Goal: Task Accomplishment & Management: Complete application form

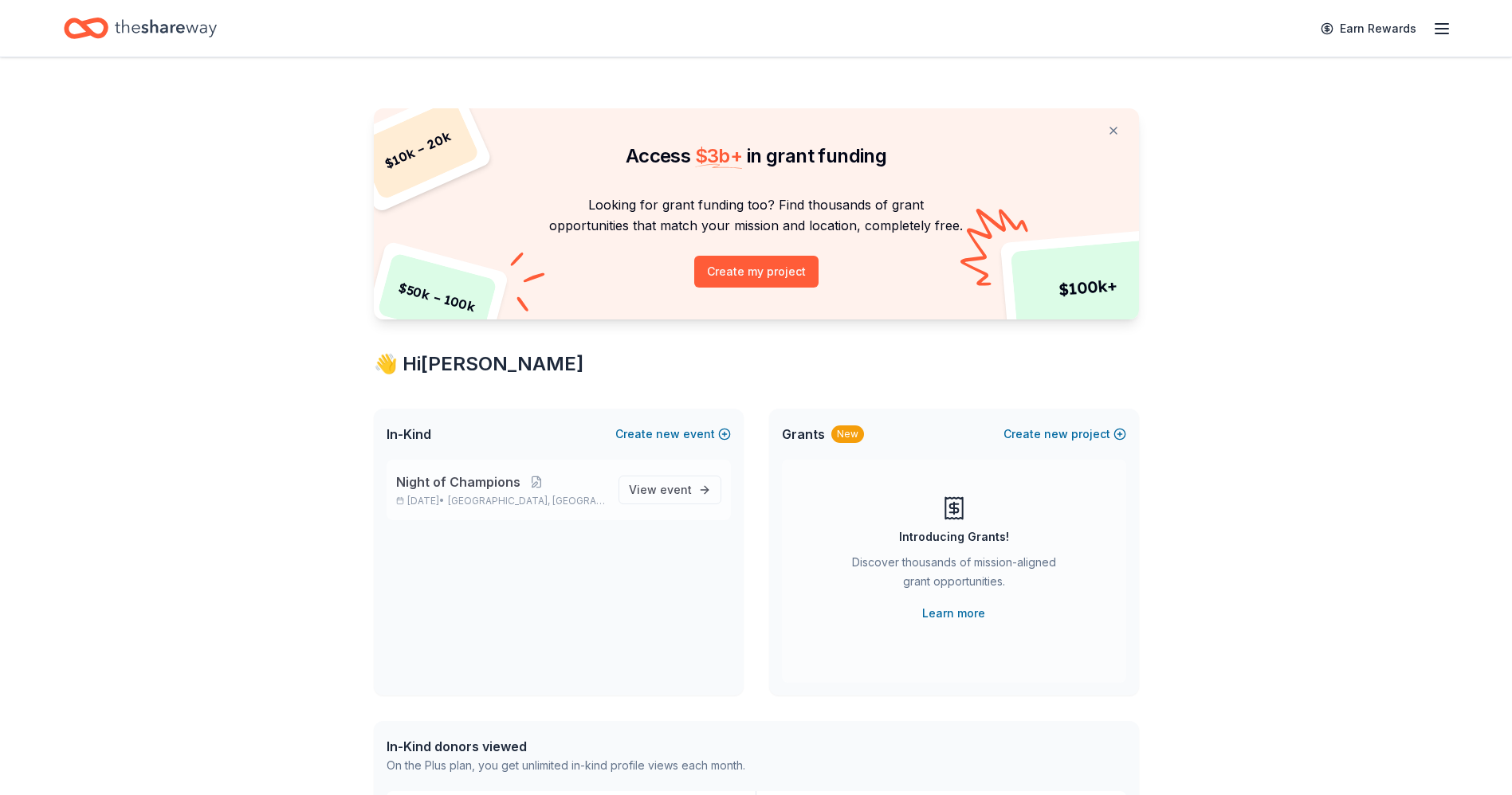
click at [525, 490] on p "Night of Champions" at bounding box center [501, 481] width 210 height 19
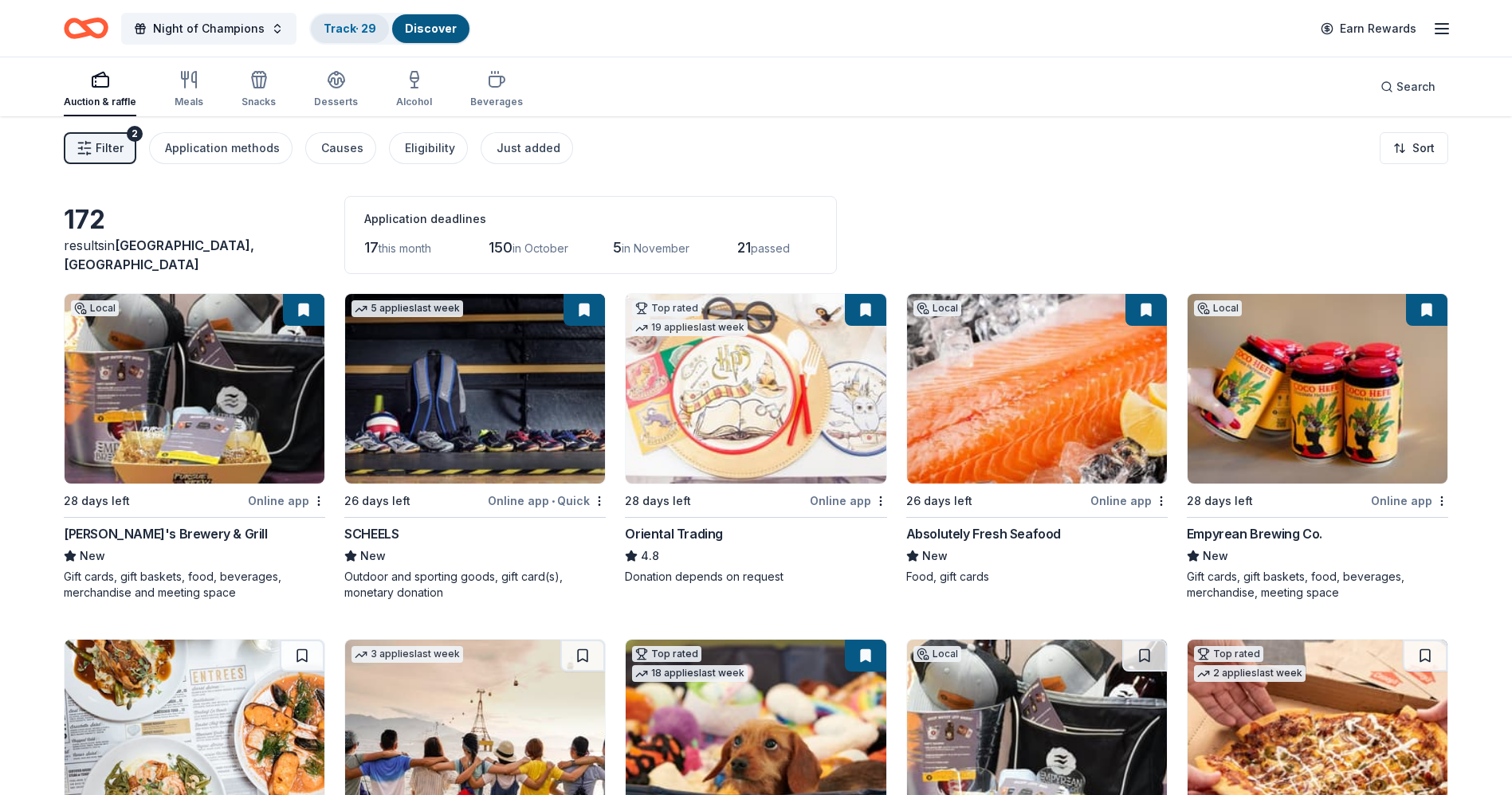
click at [346, 26] on link "Track · 29" at bounding box center [350, 28] width 53 height 13
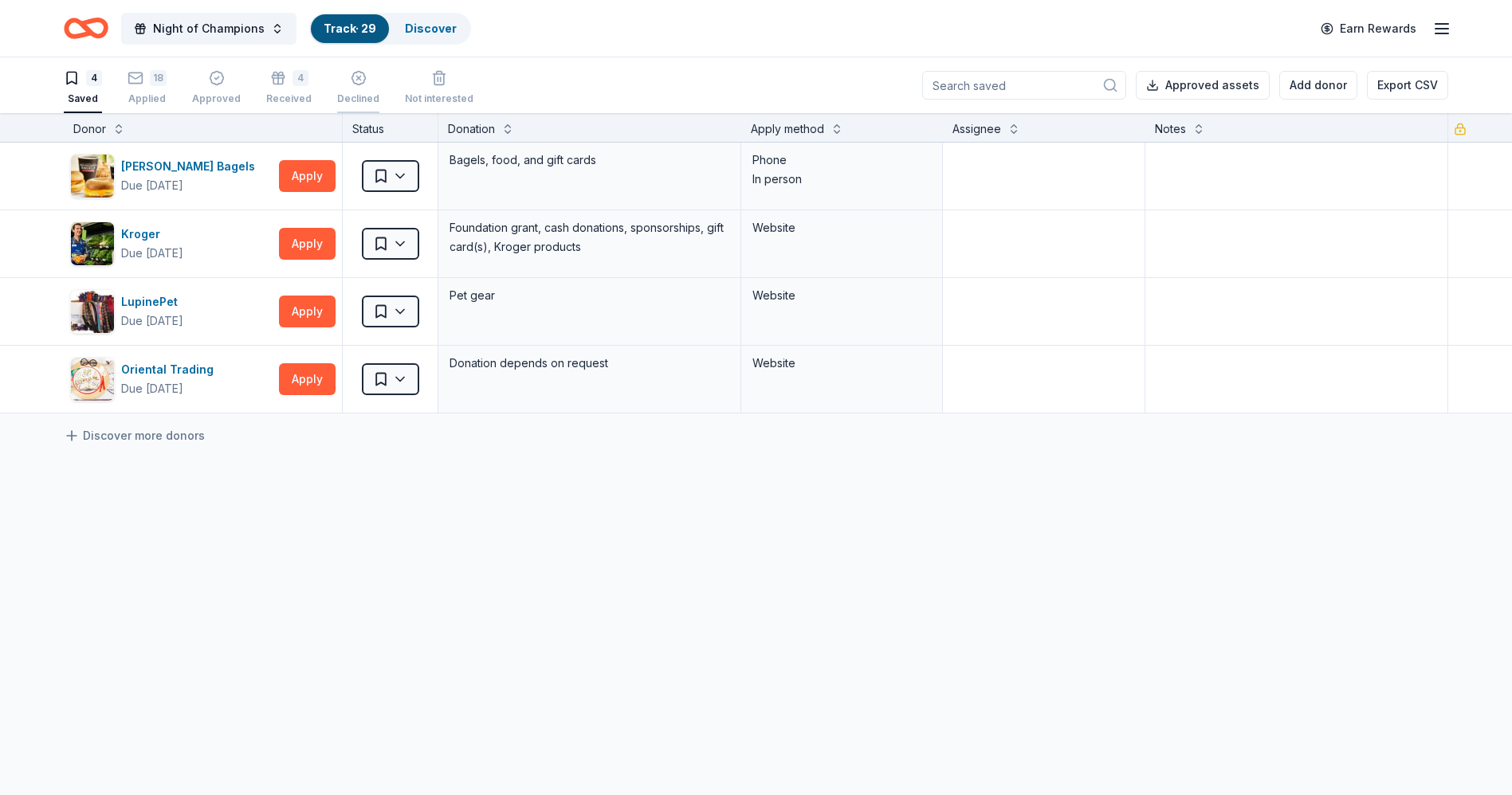
click at [343, 93] on div "Declined" at bounding box center [358, 99] width 42 height 12
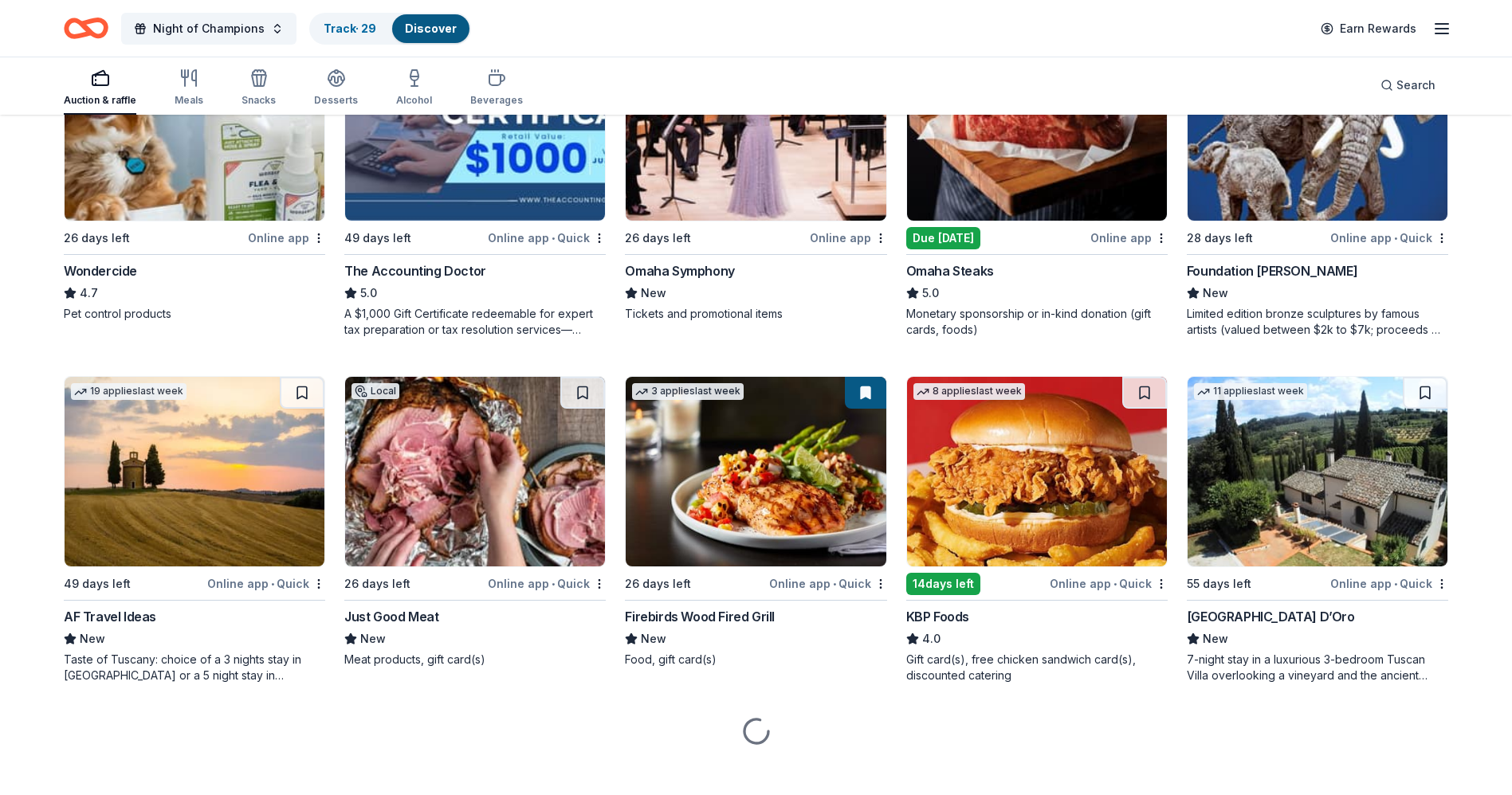
scroll to position [971, 0]
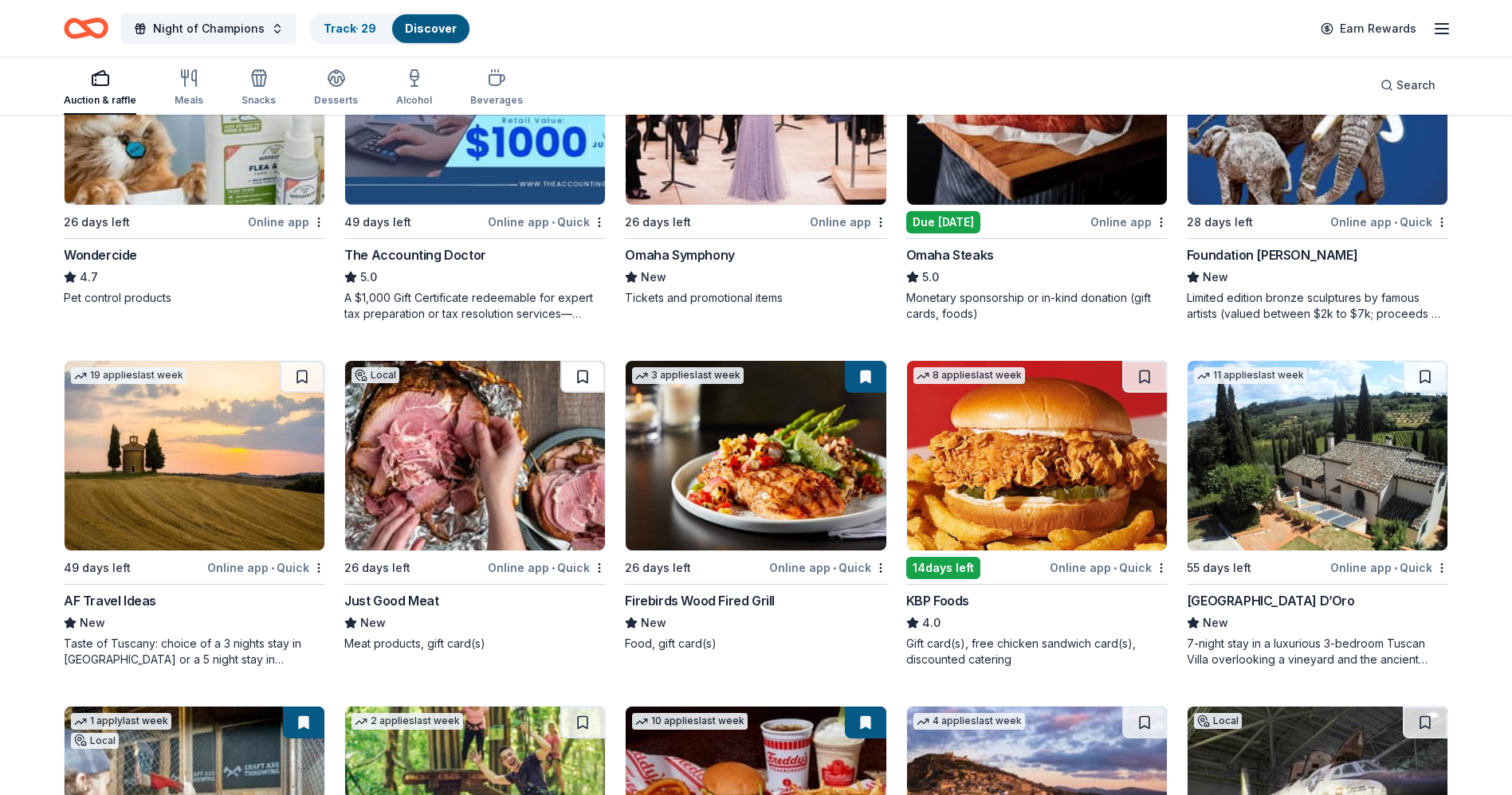
click at [590, 369] on button at bounding box center [583, 377] width 45 height 32
click at [503, 402] on img at bounding box center [475, 455] width 260 height 190
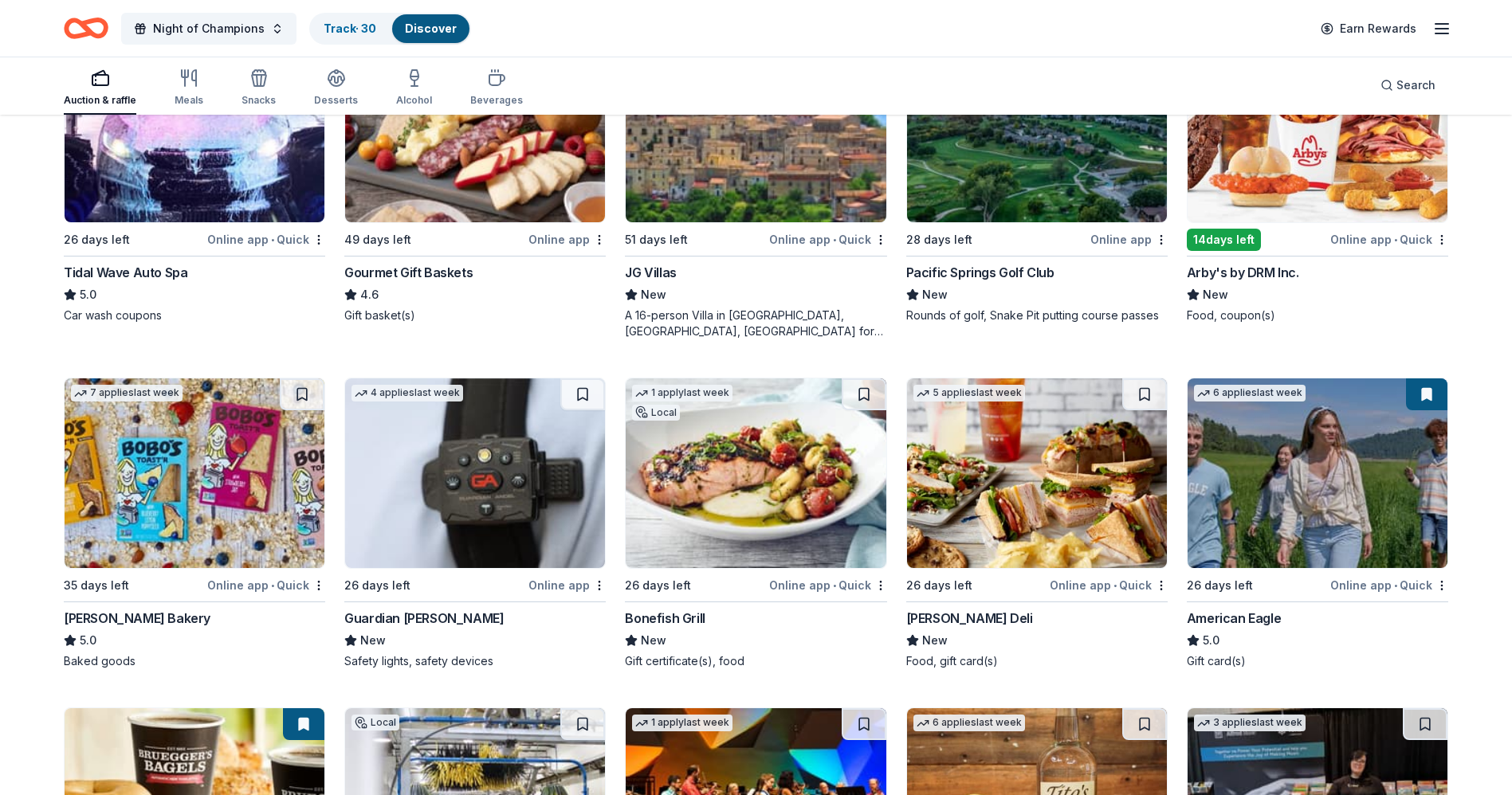
scroll to position [2010, 0]
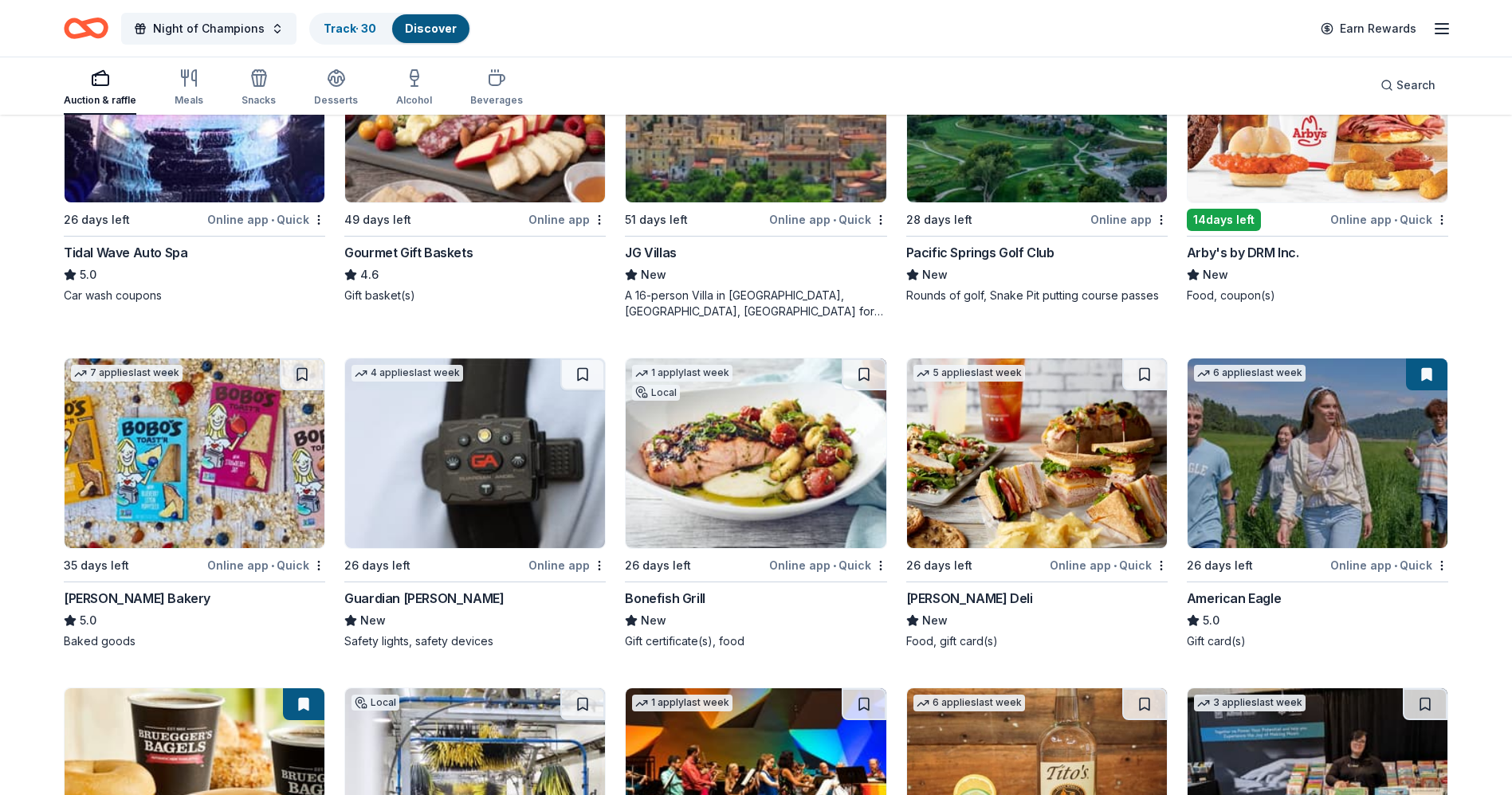
click at [805, 425] on img at bounding box center [755, 453] width 260 height 190
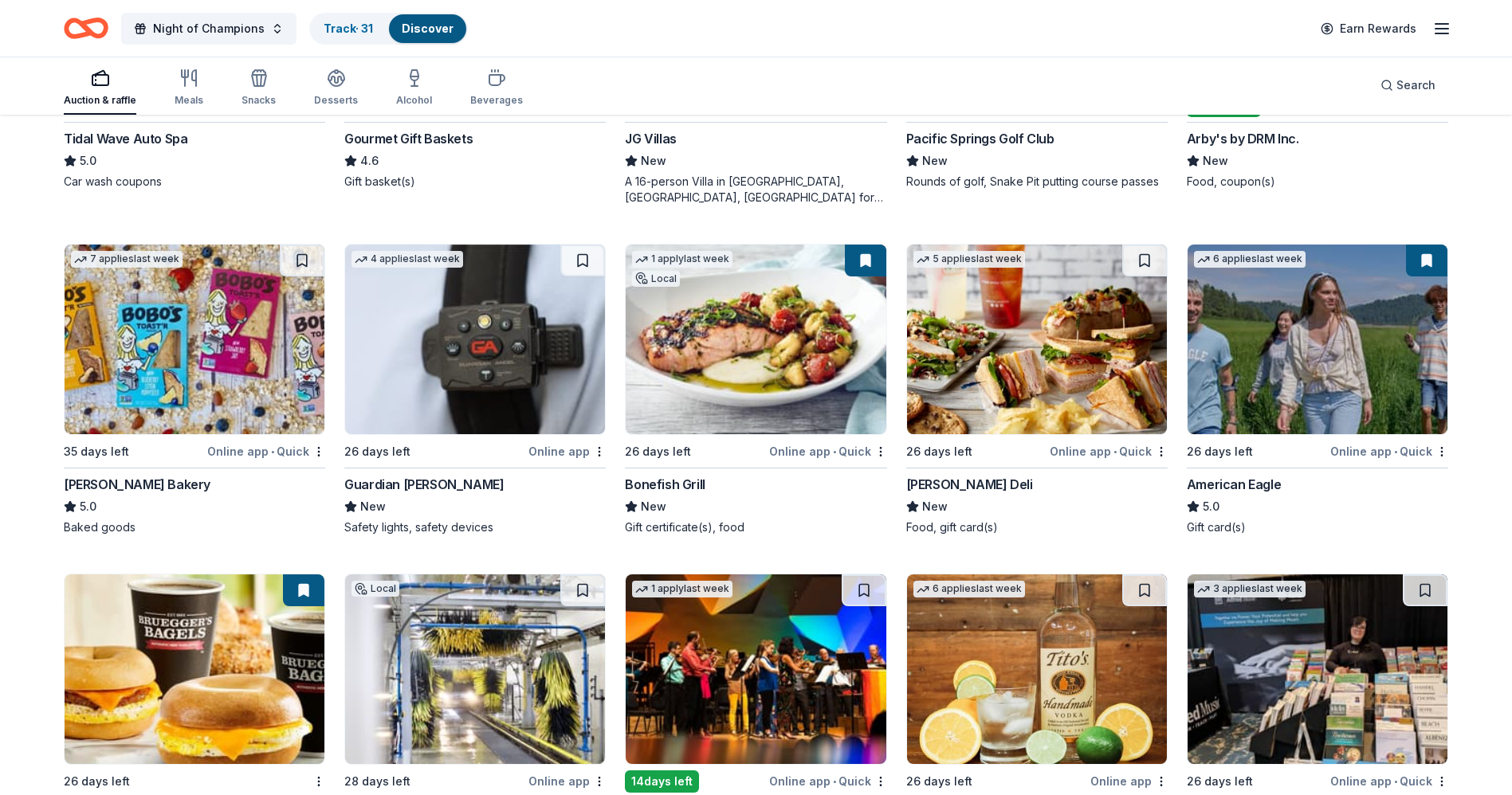
scroll to position [2210, 0]
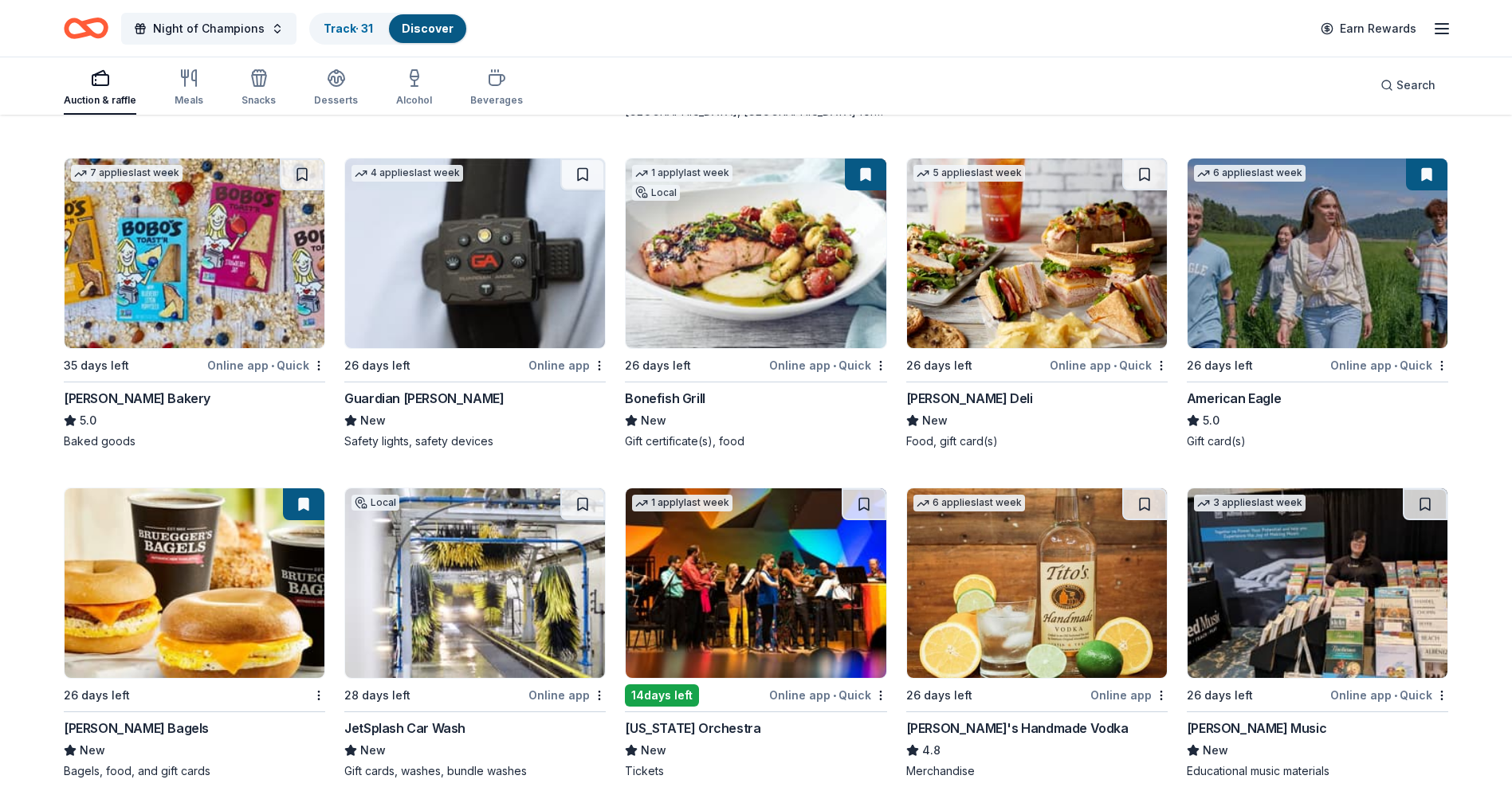
click at [1038, 249] on img at bounding box center [1036, 253] width 260 height 190
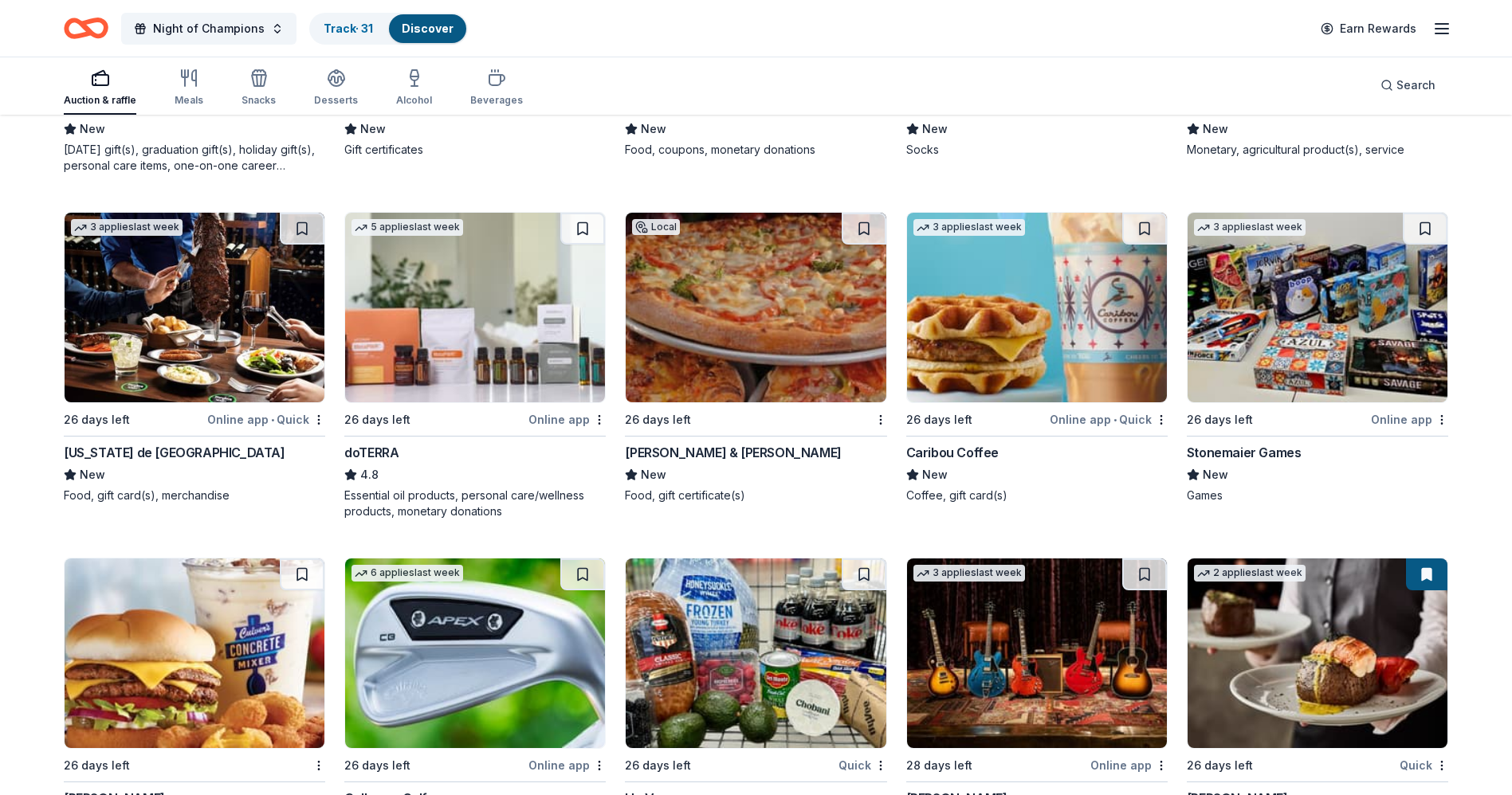
scroll to position [4188, 0]
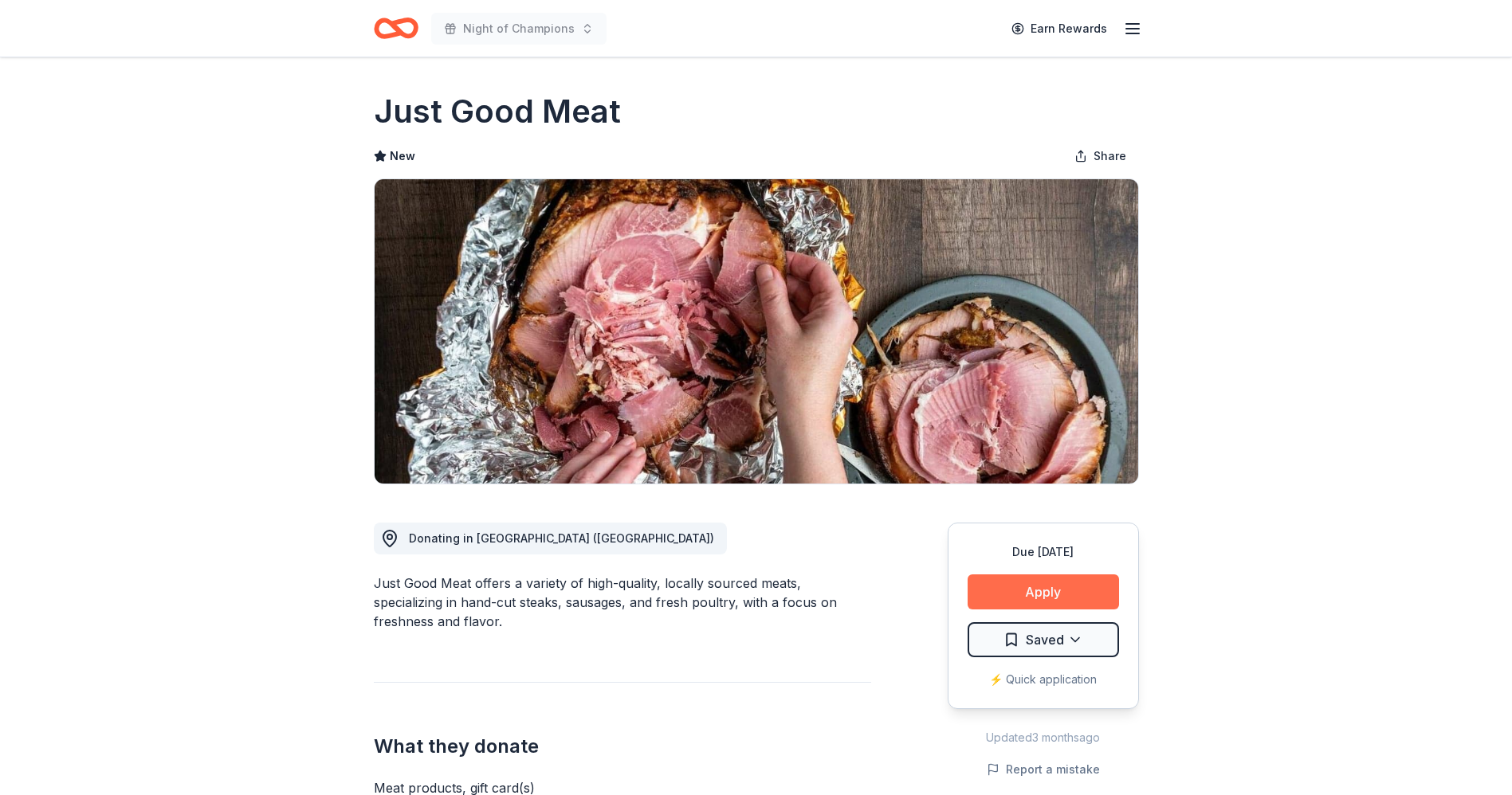
click at [1050, 591] on button "Apply" at bounding box center [1043, 592] width 152 height 35
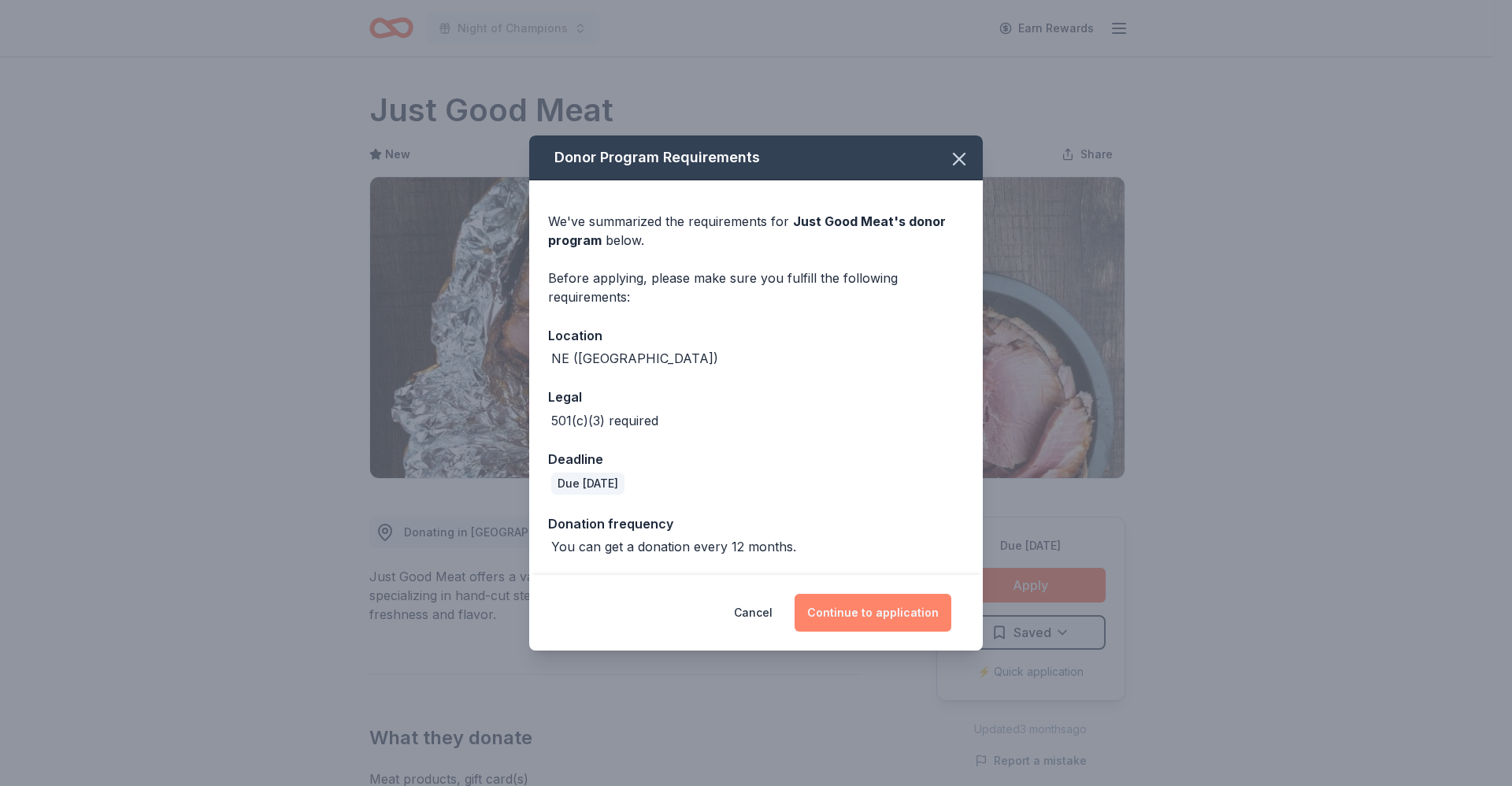
click at [875, 608] on button "Continue to application" at bounding box center [873, 612] width 157 height 38
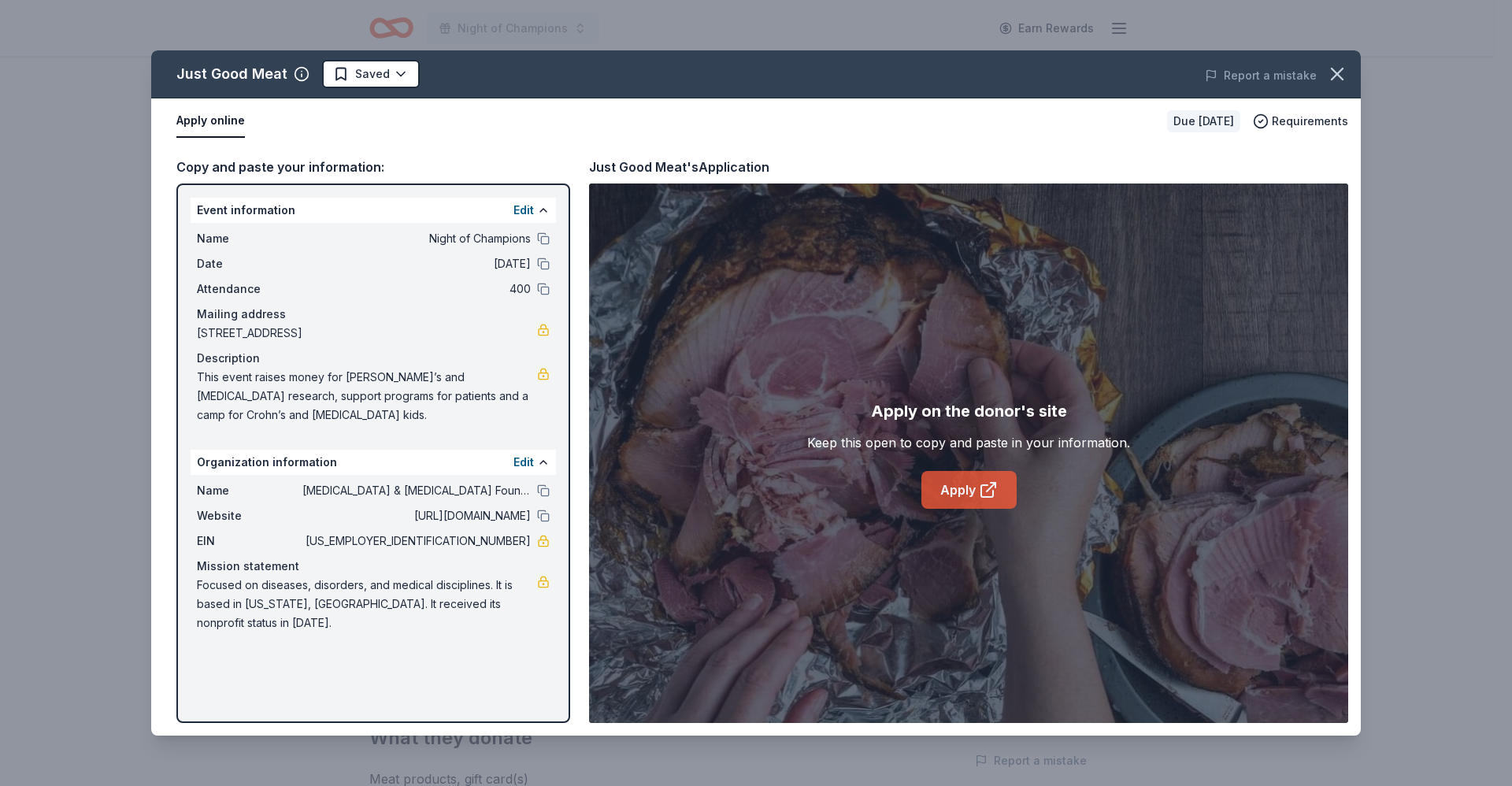
click at [955, 490] on link "Apply" at bounding box center [969, 490] width 95 height 38
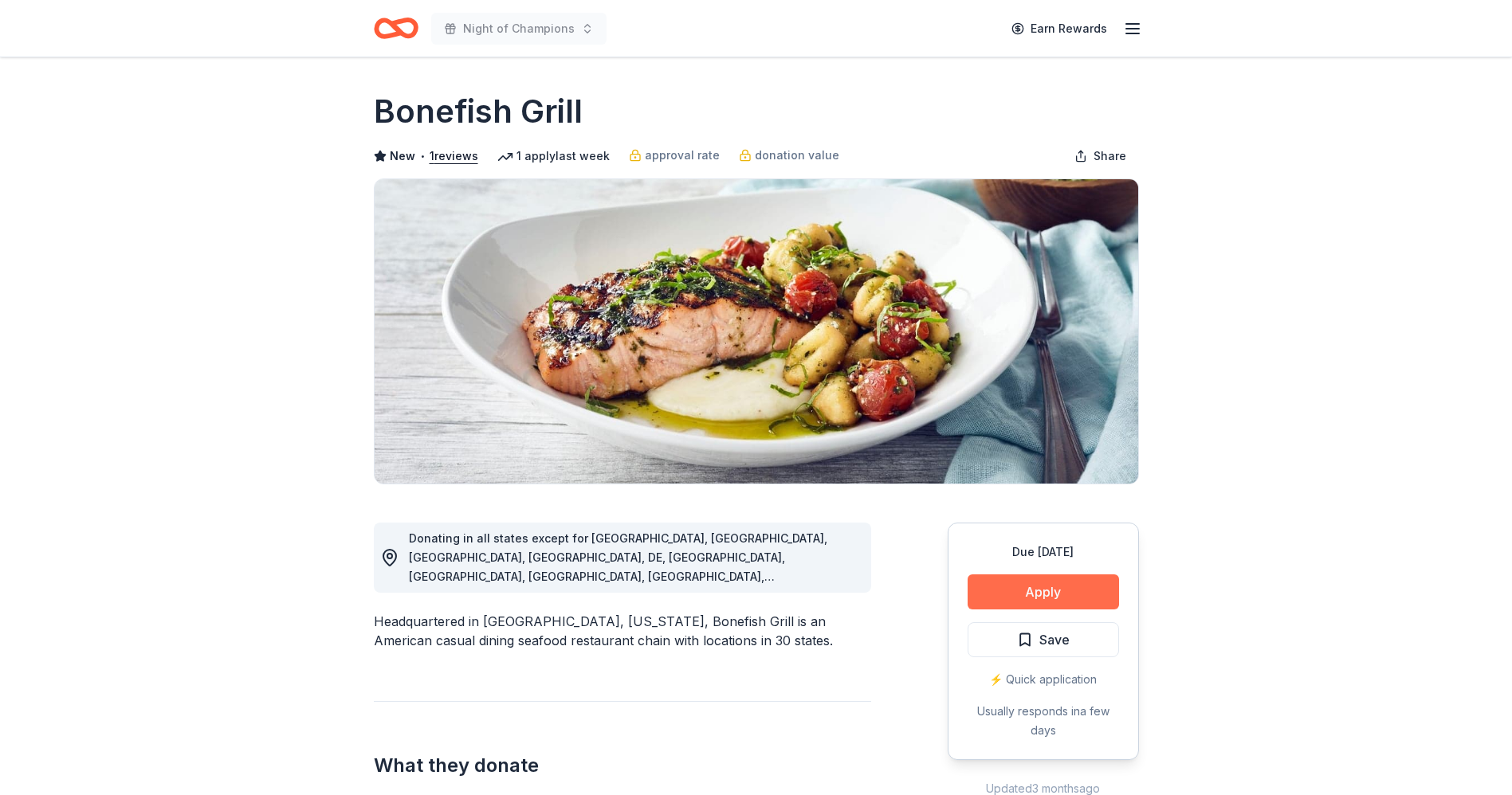
click at [1038, 590] on button "Apply" at bounding box center [1043, 592] width 152 height 35
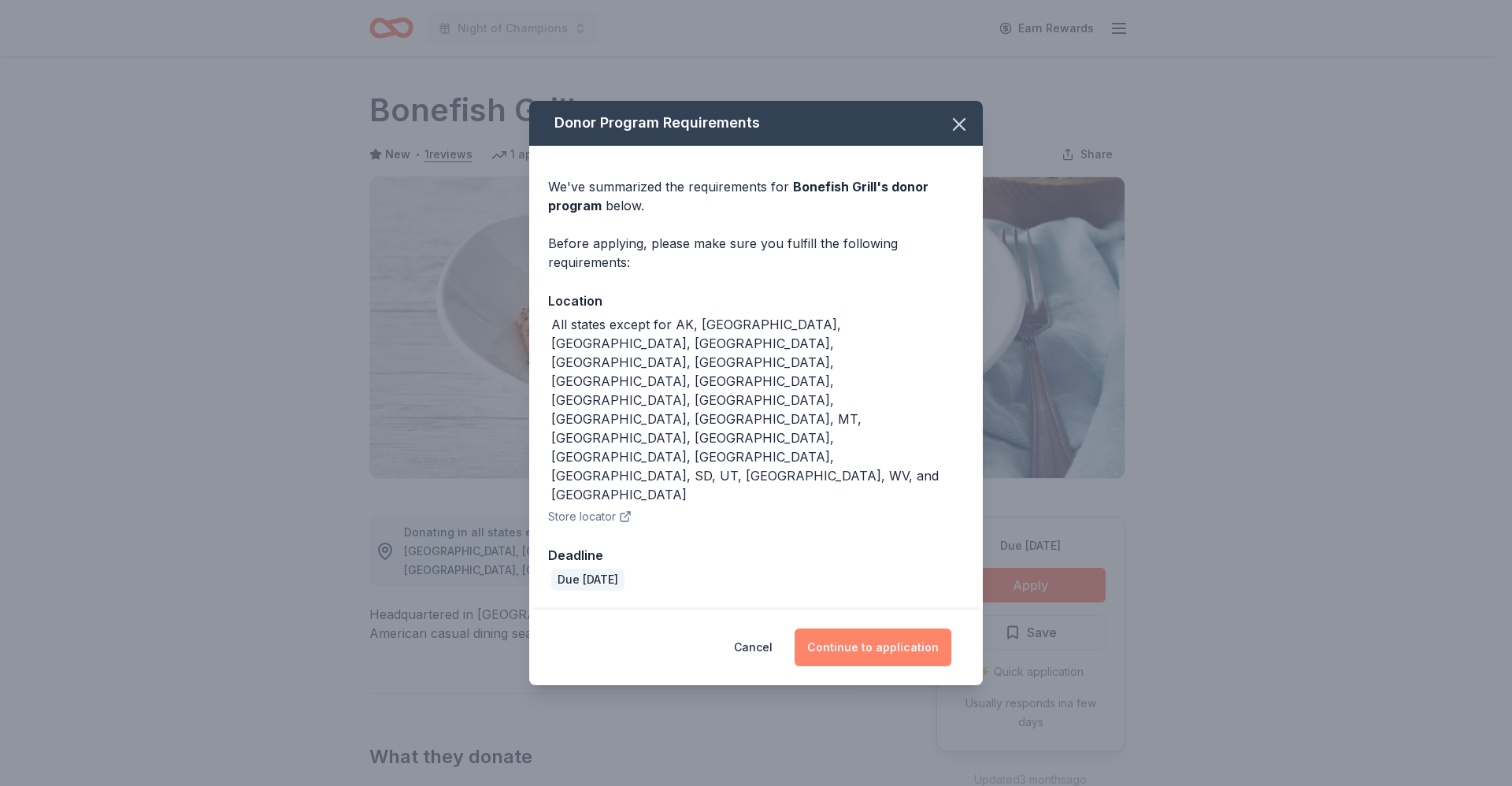
click at [886, 629] on button "Continue to application" at bounding box center [873, 648] width 157 height 38
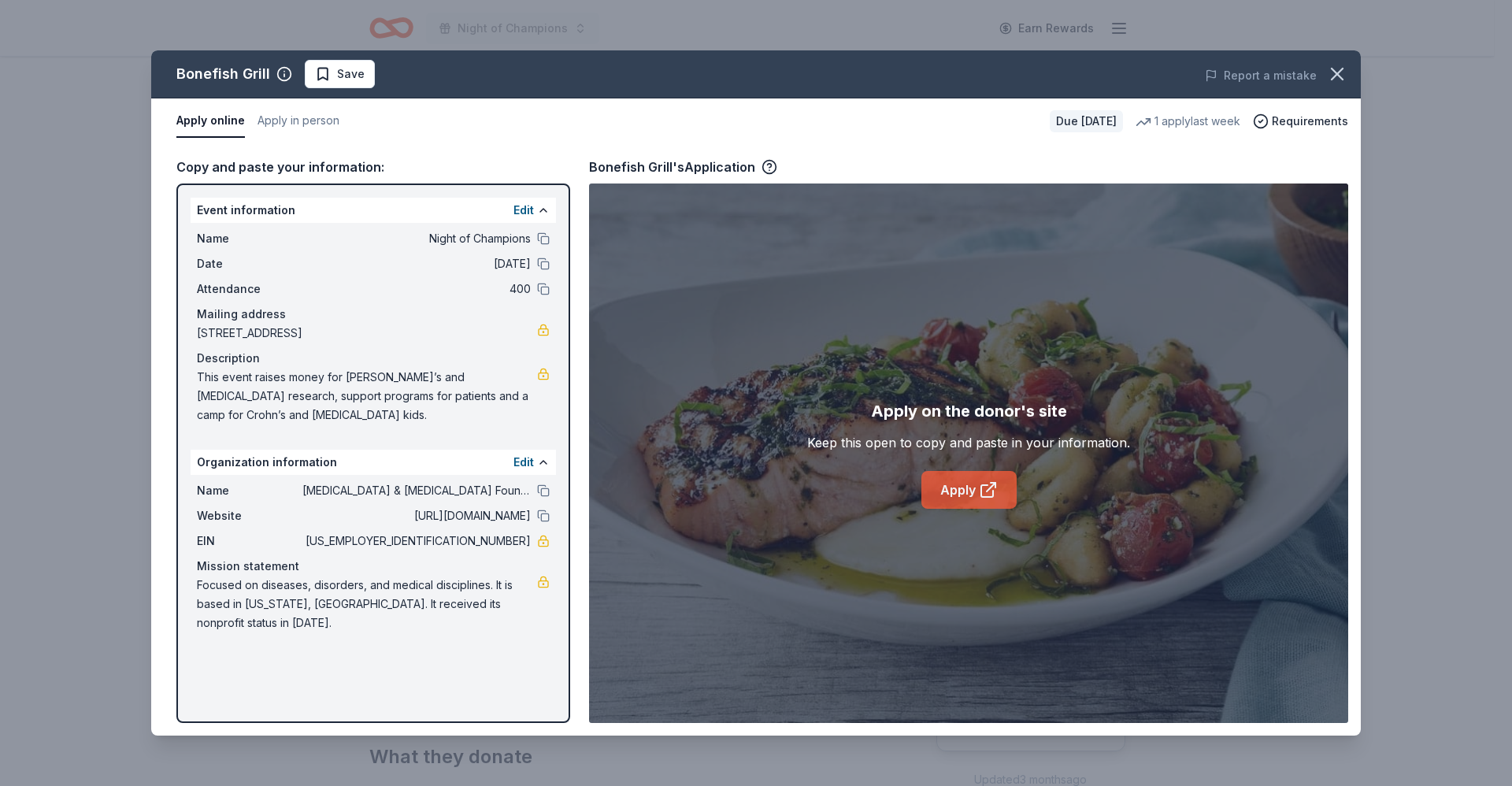
click at [979, 483] on icon at bounding box center [988, 490] width 19 height 19
click at [333, 72] on span "Save" at bounding box center [340, 73] width 49 height 19
click at [377, 78] on html "Night of Champions Earn Rewards Due in 26 days Share Bonefish Grill New • 1 rev…" at bounding box center [756, 393] width 1512 height 786
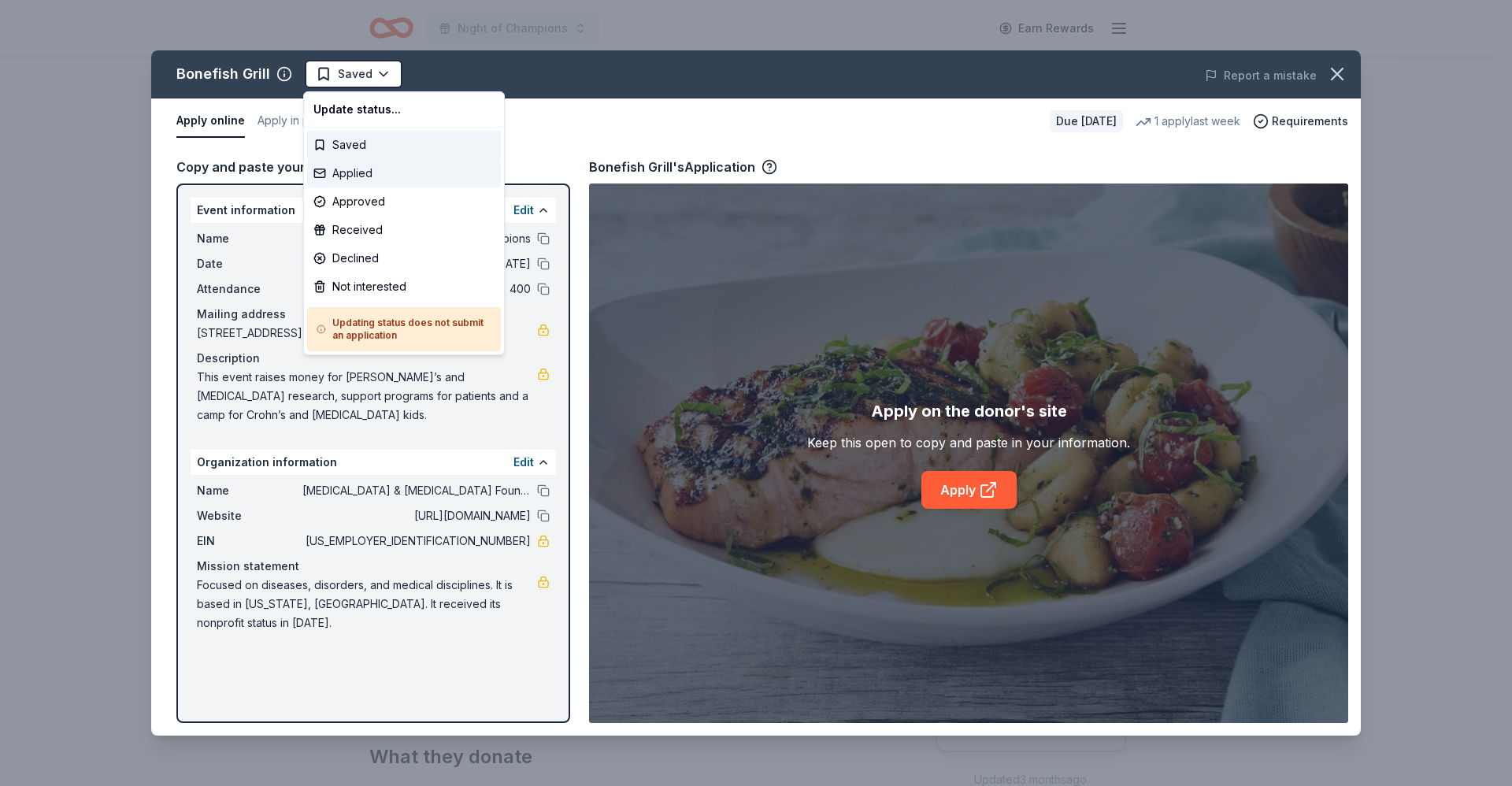
click at [359, 174] on div "Applied" at bounding box center [404, 173] width 194 height 28
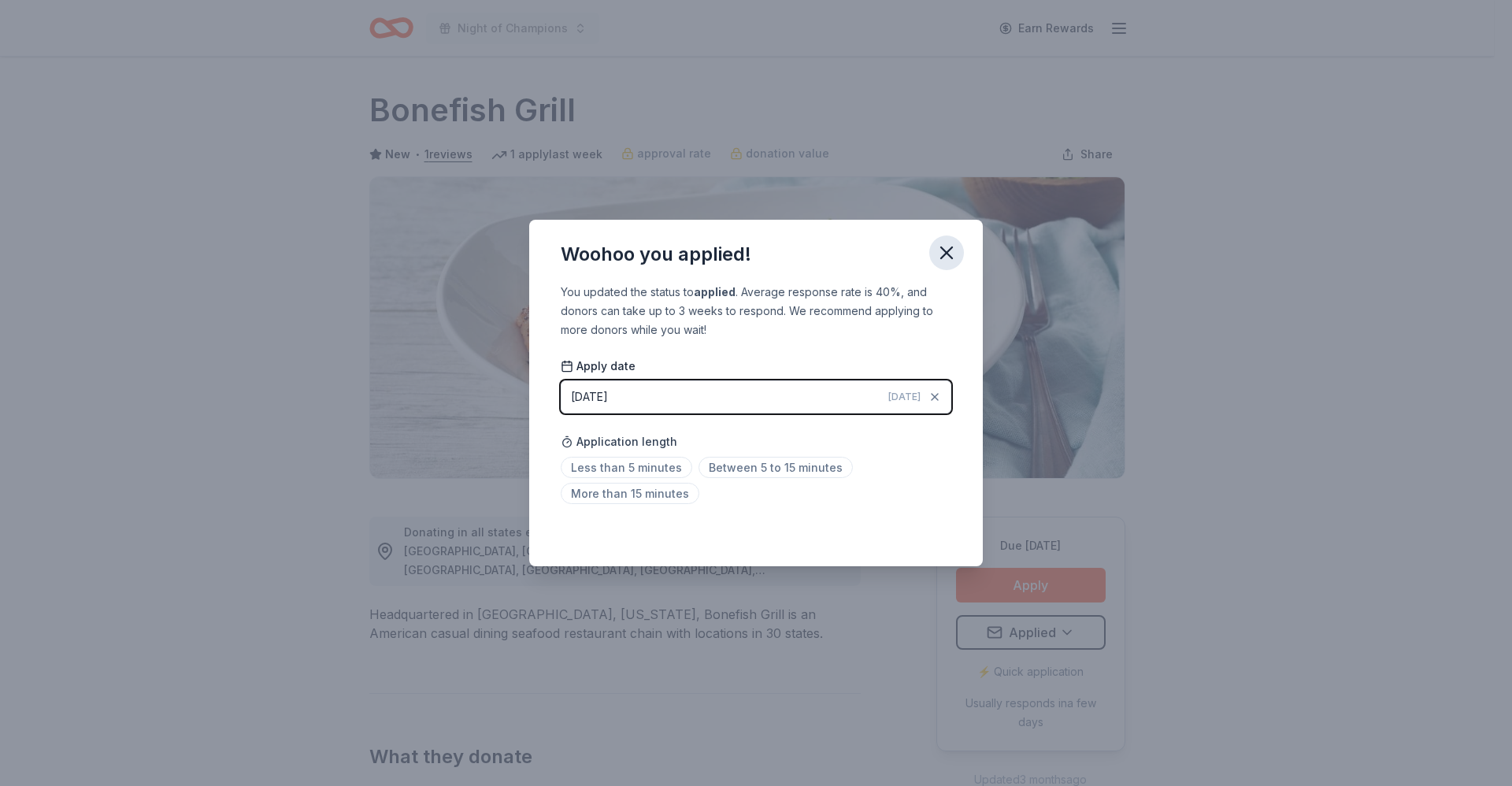
click at [945, 254] on icon "button" at bounding box center [947, 252] width 11 height 11
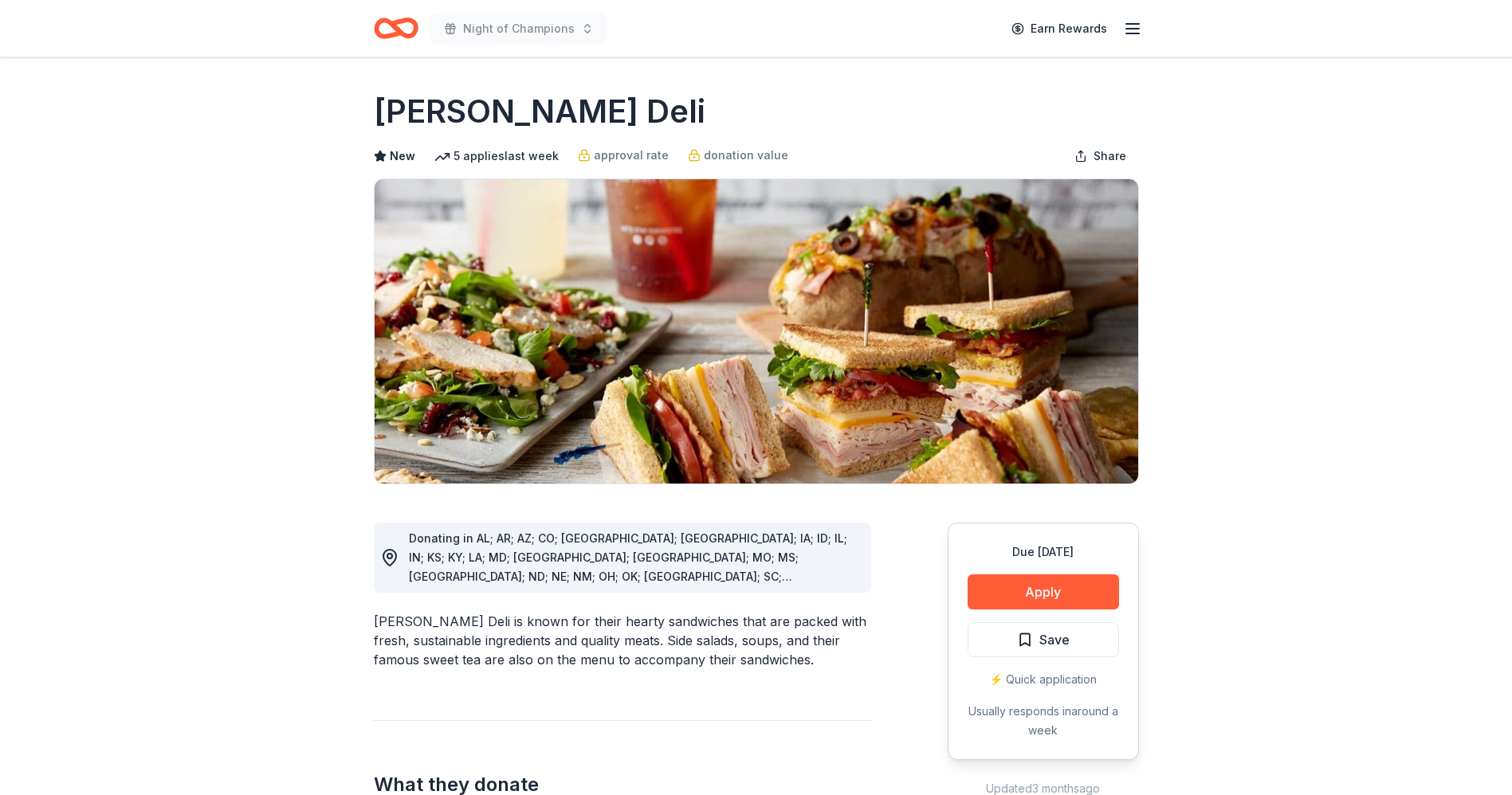
click at [1052, 572] on div "Due in 26 days Apply Save ⚡️ Quick application Usually responds in around a week" at bounding box center [1043, 642] width 191 height 237
click at [1046, 584] on button "Apply" at bounding box center [1043, 592] width 152 height 35
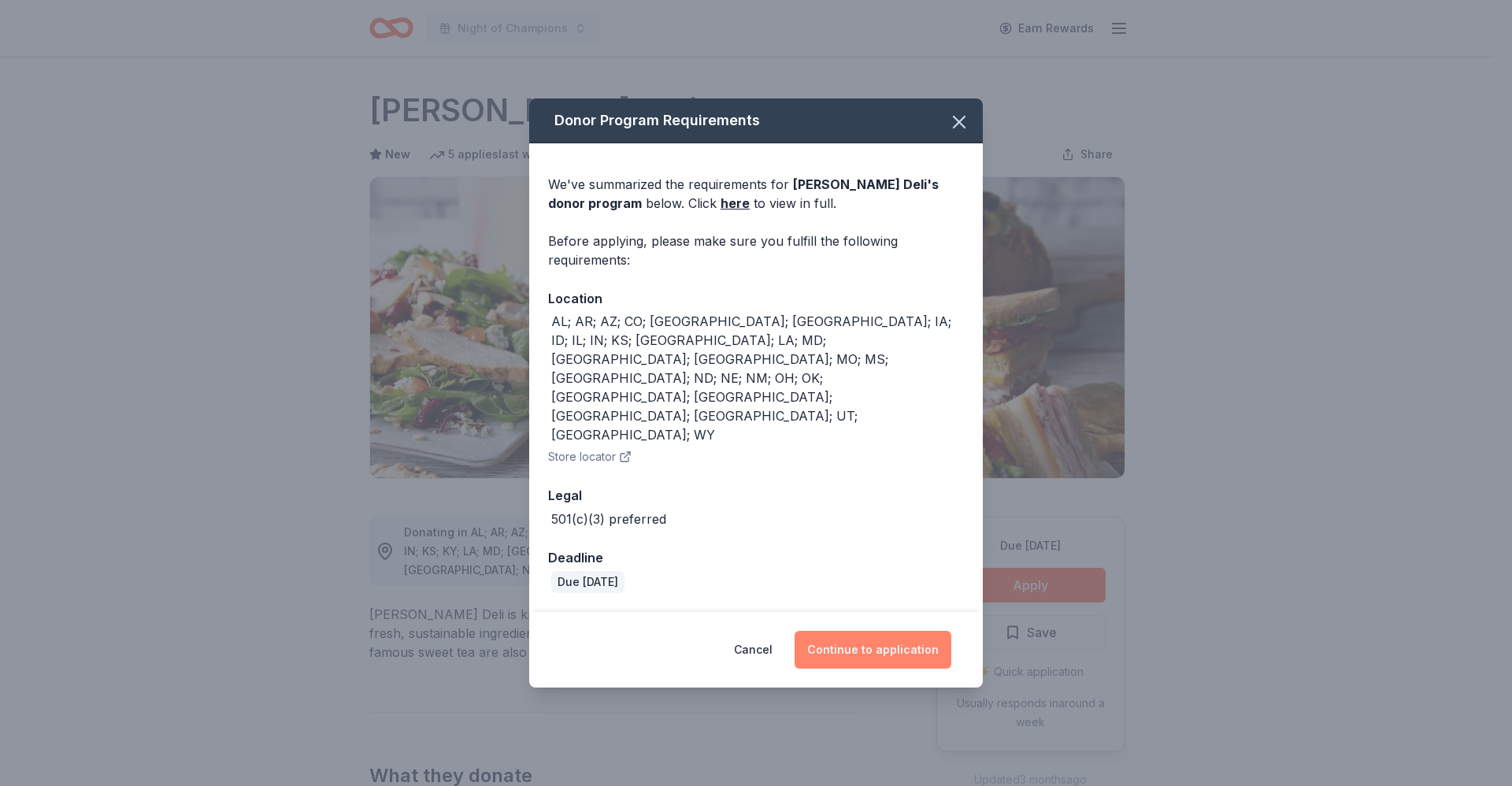
click at [886, 631] on button "Continue to application" at bounding box center [873, 649] width 157 height 38
